Goal: Information Seeking & Learning: Learn about a topic

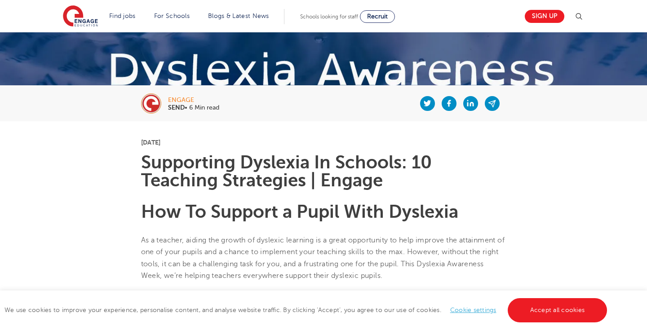
scroll to position [137, 0]
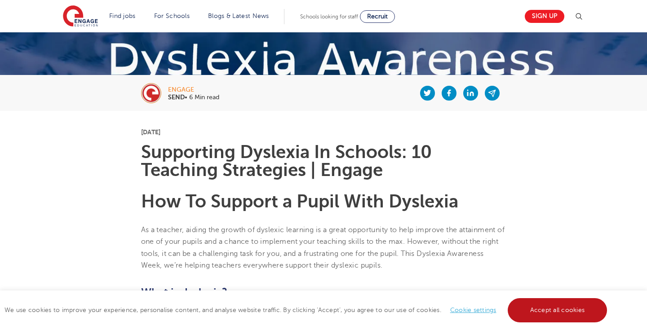
click at [556, 303] on link "Accept all cookies" at bounding box center [558, 310] width 100 height 24
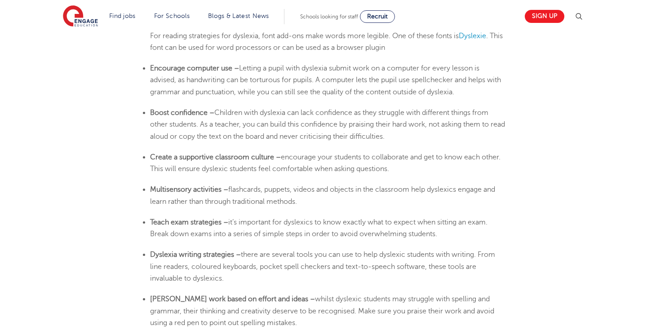
scroll to position [1616, 0]
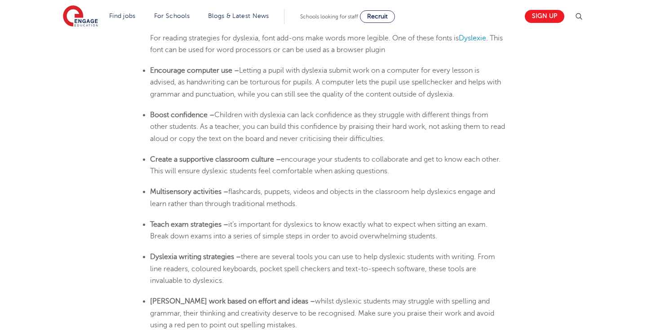
click at [300, 154] on li "Create a supportive classroom culture – encourage your students to collaborate …" at bounding box center [328, 166] width 356 height 24
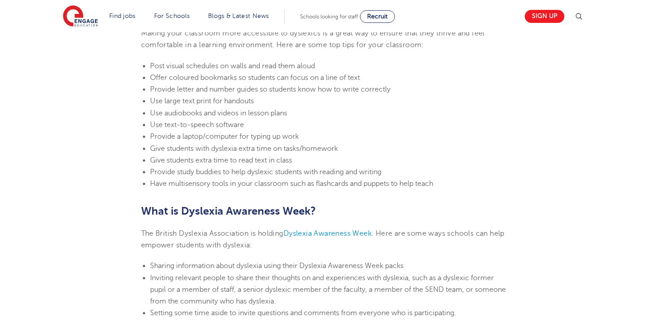
scroll to position [1986, 0]
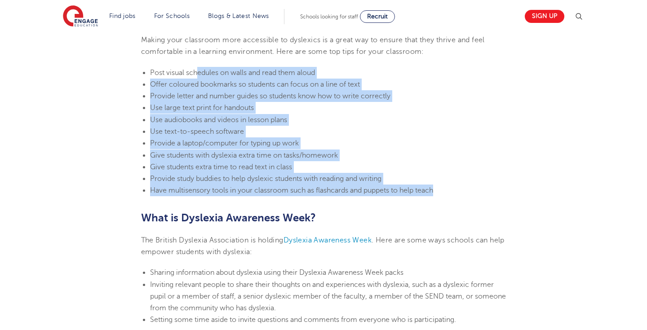
drag, startPoint x: 439, startPoint y: 194, endPoint x: 198, endPoint y: 70, distance: 271.0
click at [197, 70] on ul "Post visual schedules on walls and read them aloud Offer coloured bookmarks so …" at bounding box center [323, 132] width 365 height 130
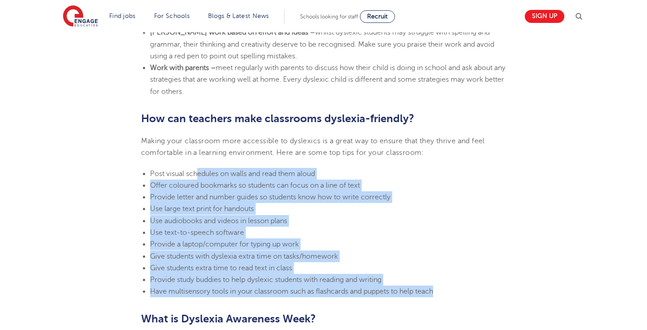
scroll to position [1881, 0]
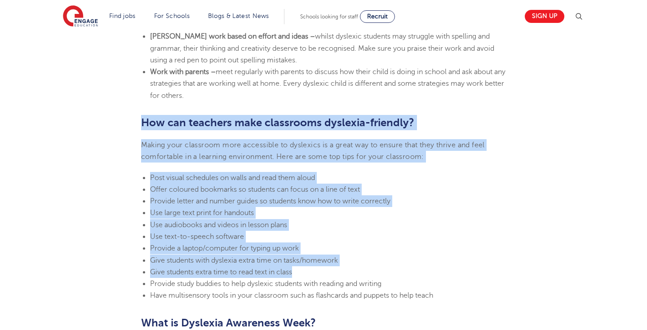
drag, startPoint x: 141, startPoint y: 120, endPoint x: 426, endPoint y: 269, distance: 321.7
click at [397, 215] on li "Use large text print for handouts" at bounding box center [328, 213] width 356 height 12
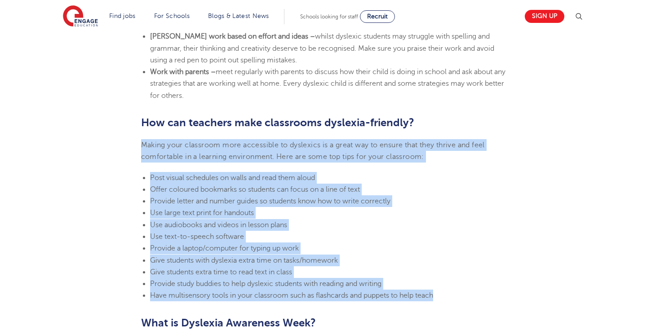
drag, startPoint x: 143, startPoint y: 147, endPoint x: 437, endPoint y: 294, distance: 328.8
copy section "Making your classroom more accessible to dyslexics is a great way to ensure tha…"
click at [297, 203] on span "Provide letter and number guides so students know how to write correctly" at bounding box center [270, 201] width 240 height 8
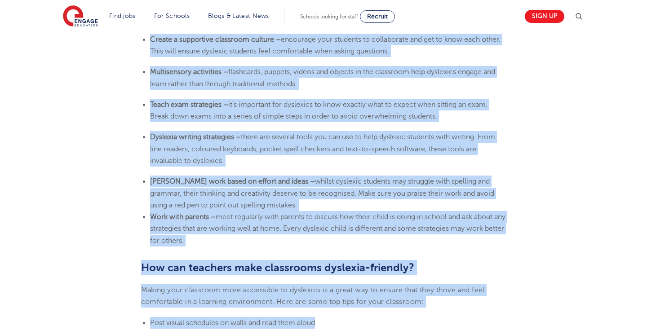
scroll to position [1777, 0]
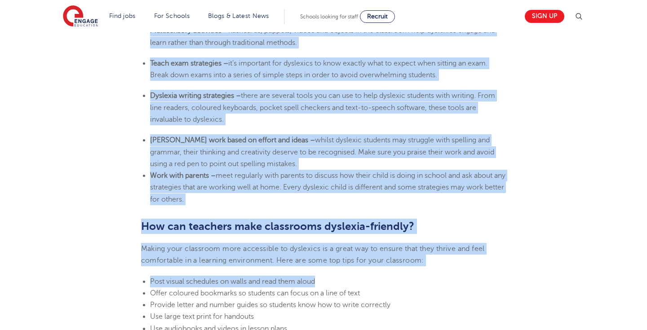
drag, startPoint x: 141, startPoint y: 135, endPoint x: 384, endPoint y: 198, distance: 251.1
copy section "Loremips dolorsit ame conse adipis el s doeiusmod temporincid utla etd magna al…"
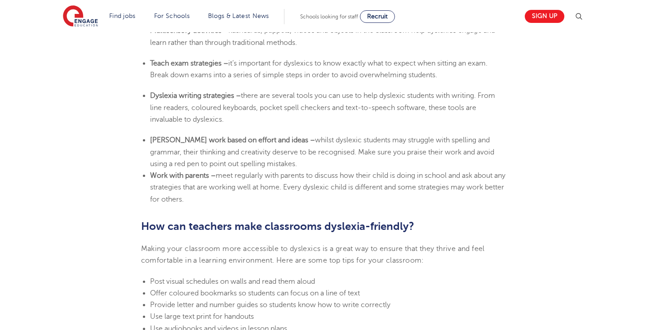
click at [246, 231] on b "How can teachers make classrooms dyslexia-friendly?" at bounding box center [277, 226] width 273 height 13
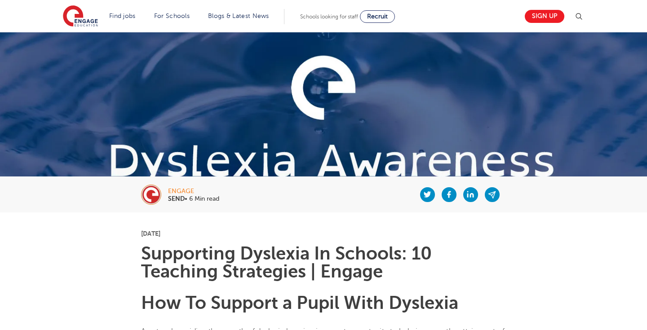
scroll to position [0, 0]
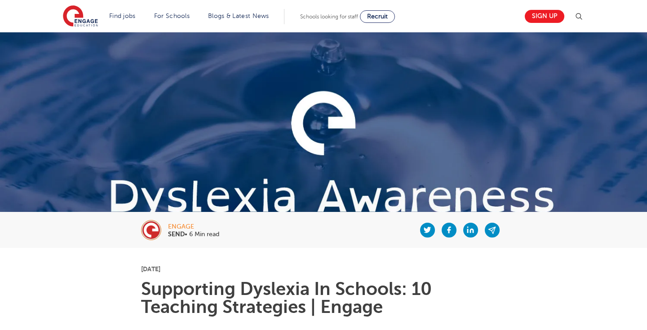
click at [252, 159] on img at bounding box center [323, 178] width 647 height 293
